Goal: Information Seeking & Learning: Learn about a topic

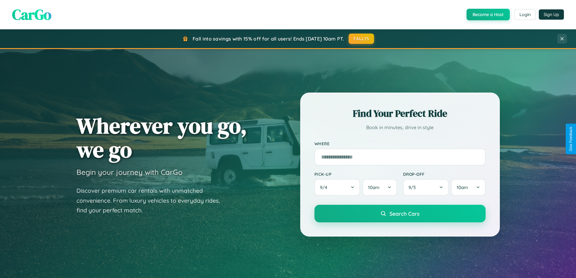
scroll to position [1163, 0]
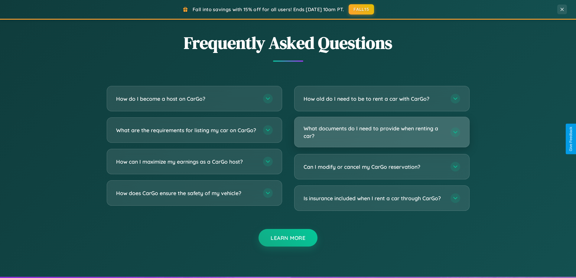
click at [381, 132] on h3 "What documents do I need to provide when renting a car?" at bounding box center [373, 131] width 141 height 15
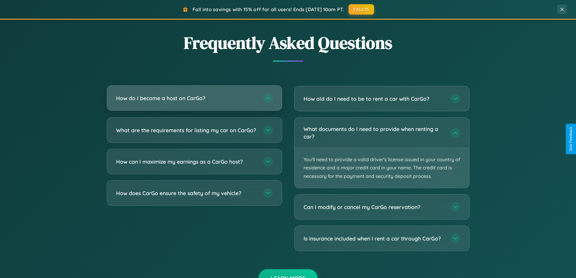
click at [194, 98] on h3 "How do I become a host on CarGo?" at bounding box center [186, 98] width 141 height 8
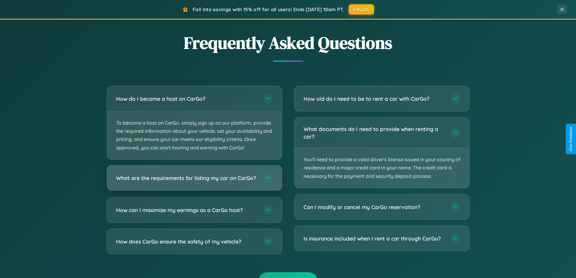
click at [194, 180] on h3 "What are the requirements for listing my car on CarGo?" at bounding box center [186, 178] width 141 height 8
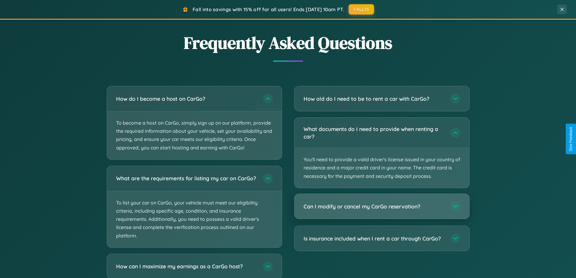
click at [381, 206] on h3 "Can I modify or cancel my CarGo reservation?" at bounding box center [373, 206] width 141 height 8
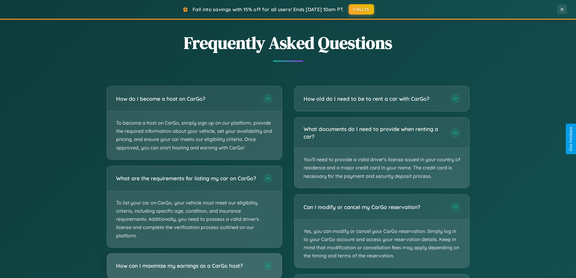
click at [194, 268] on h3 "How can I maximize my earnings as a CarGo host?" at bounding box center [186, 266] width 141 height 8
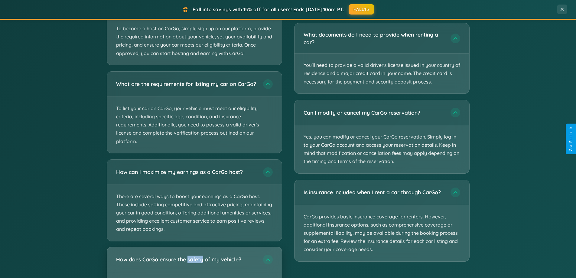
scroll to position [416, 0]
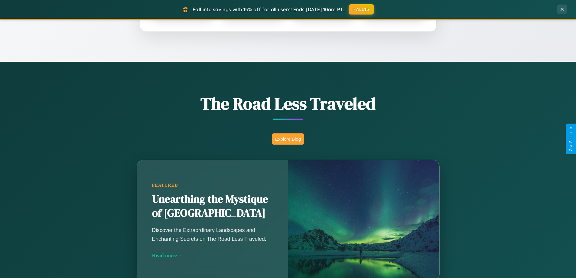
click at [288, 139] on button "Explore Blog" at bounding box center [288, 138] width 32 height 11
